Goal: Transaction & Acquisition: Purchase product/service

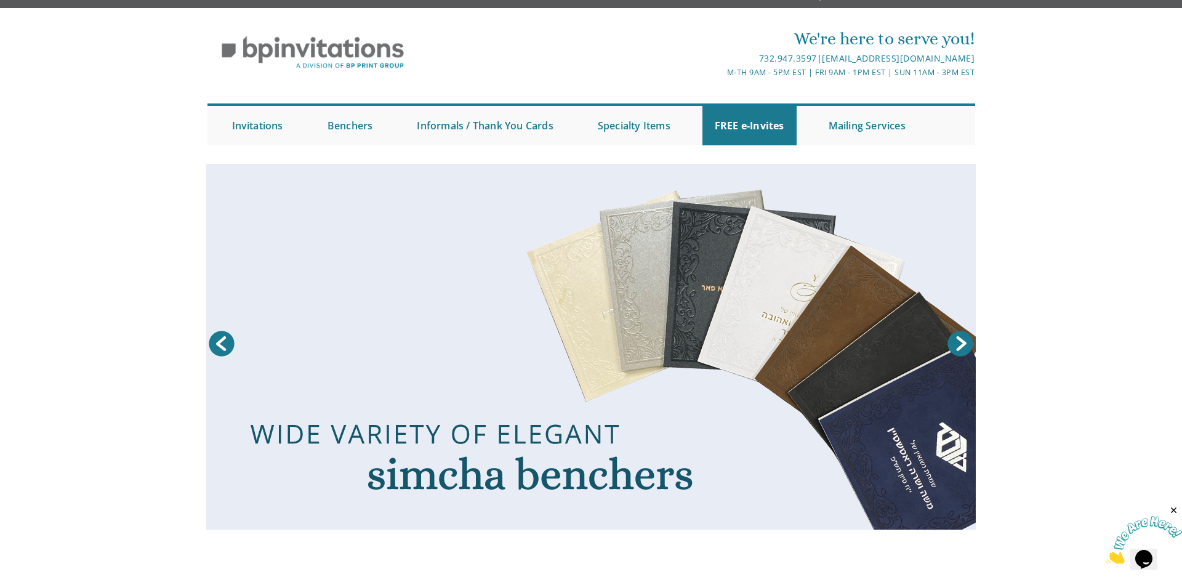
scroll to position [23, 0]
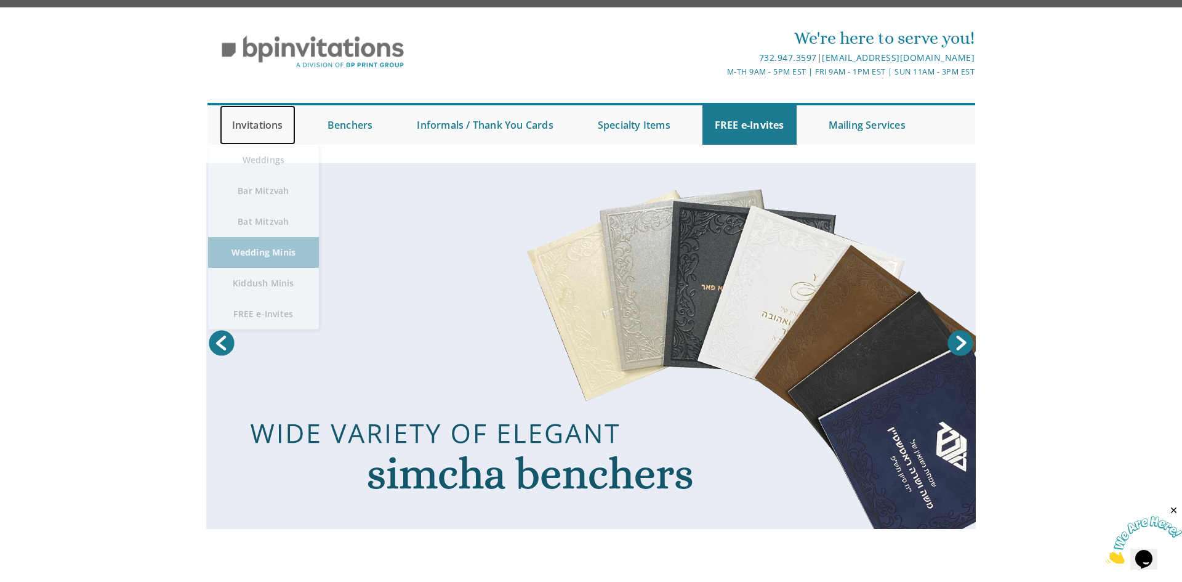
click at [264, 127] on link "Invitations" at bounding box center [258, 124] width 76 height 39
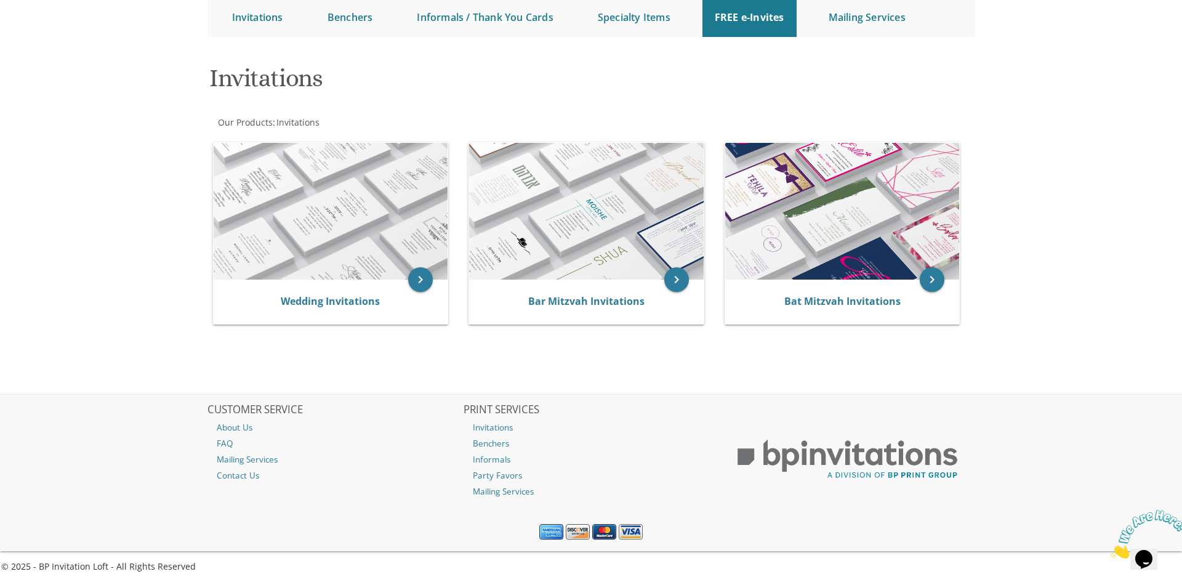
scroll to position [134, 0]
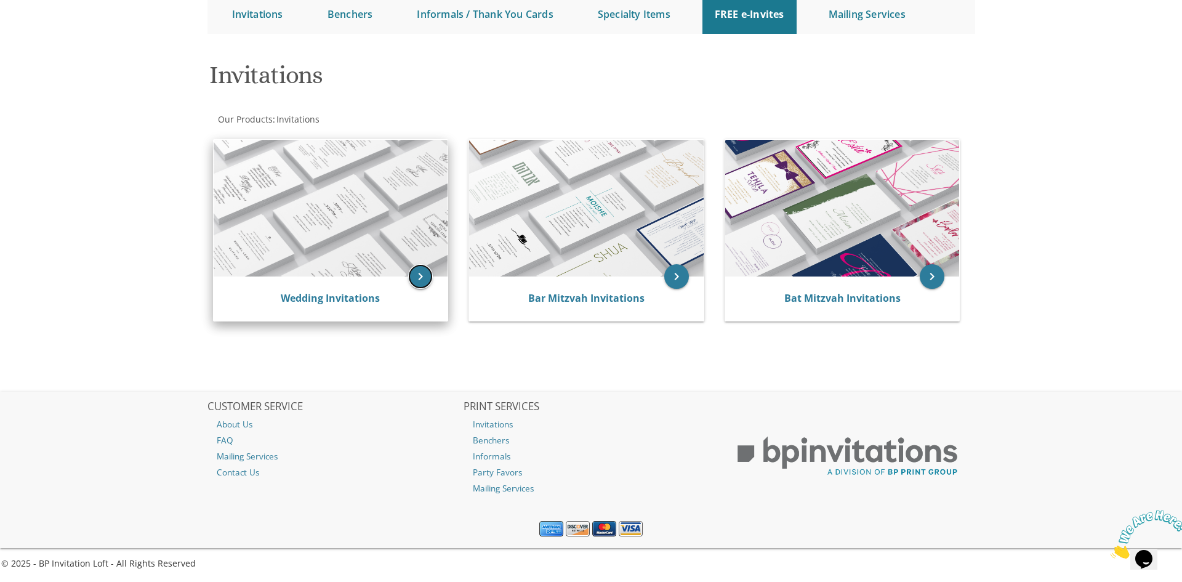
click at [423, 273] on icon "keyboard_arrow_right" at bounding box center [420, 276] width 25 height 25
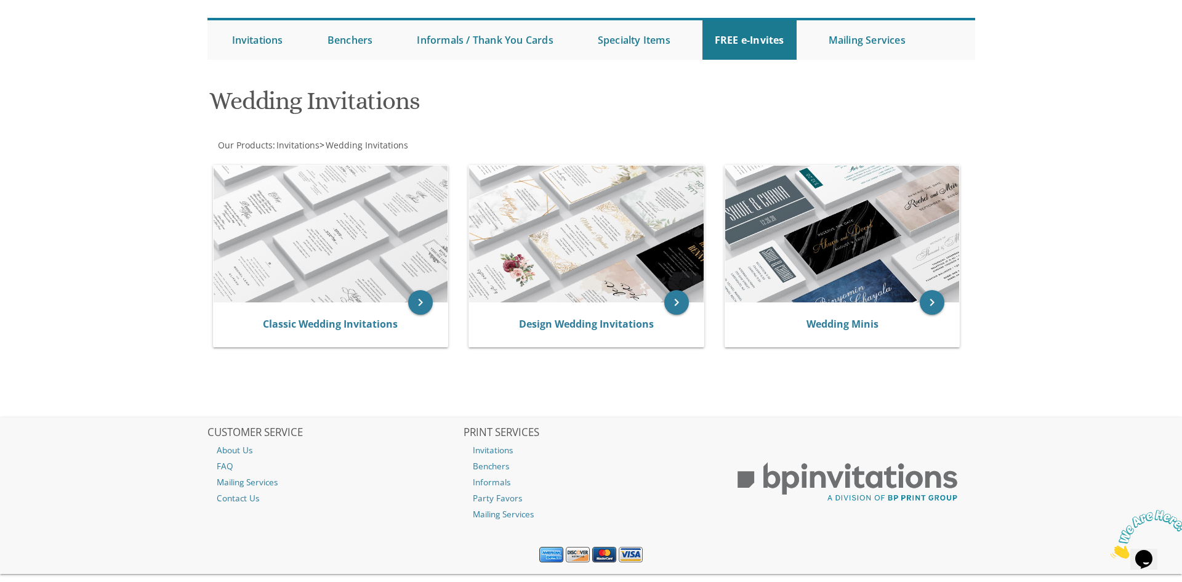
scroll to position [111, 0]
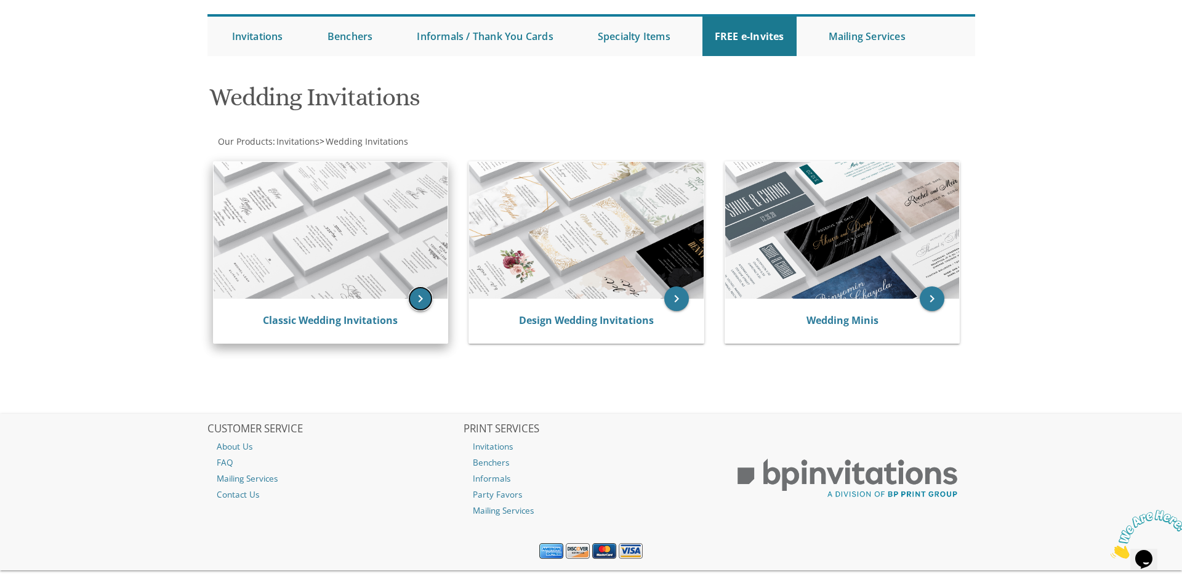
click at [417, 300] on icon "keyboard_arrow_right" at bounding box center [420, 298] width 25 height 25
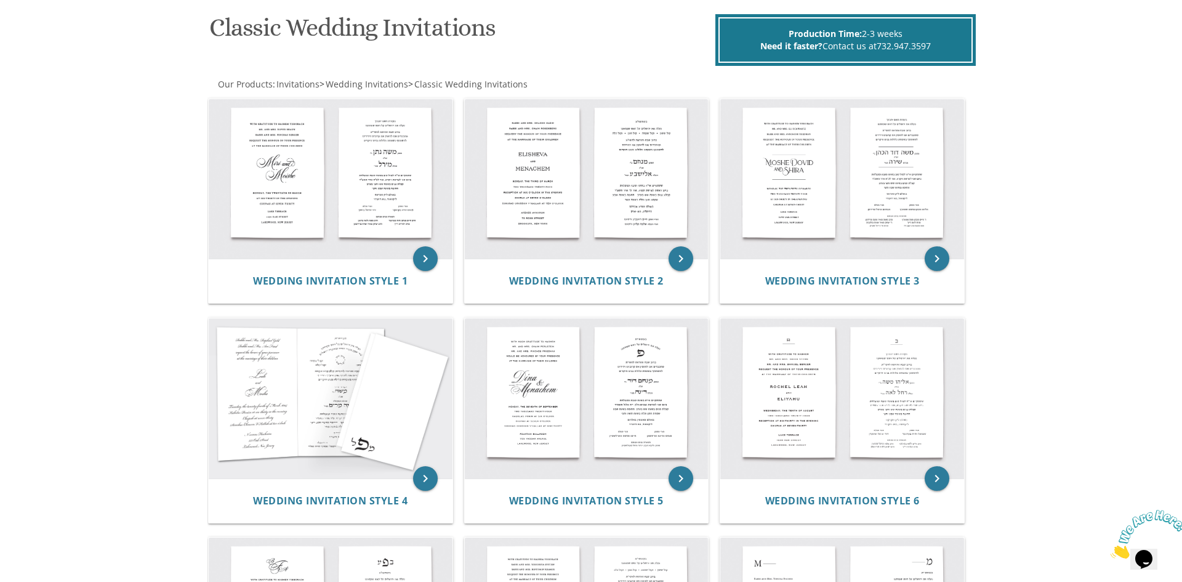
scroll to position [183, 0]
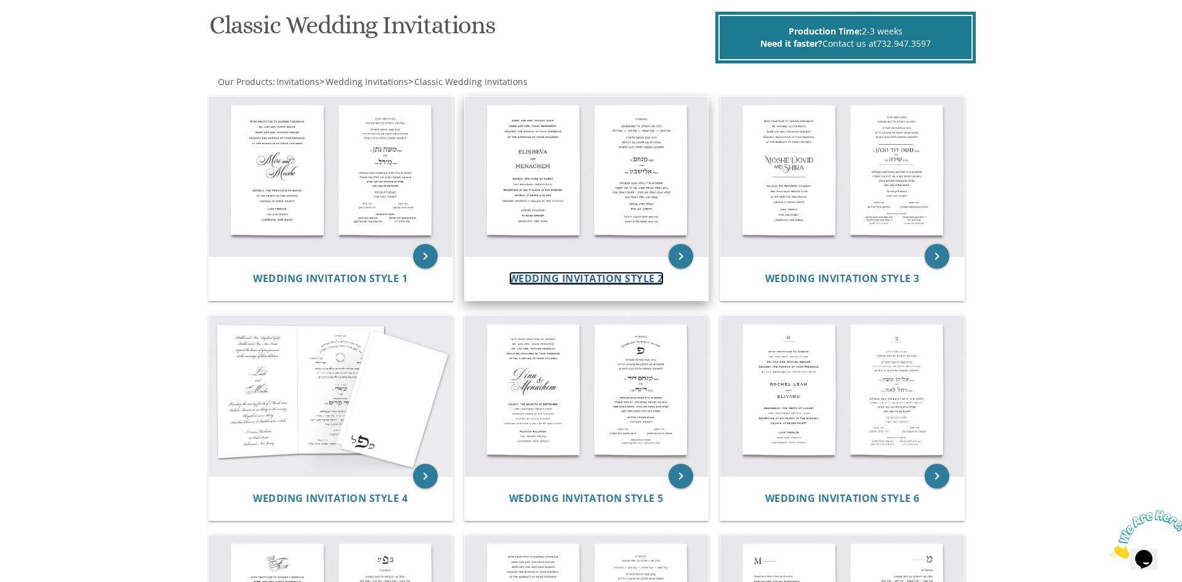
click at [589, 276] on span "Wedding Invitation Style 2" at bounding box center [586, 279] width 155 height 14
